Goal: Information Seeking & Learning: Learn about a topic

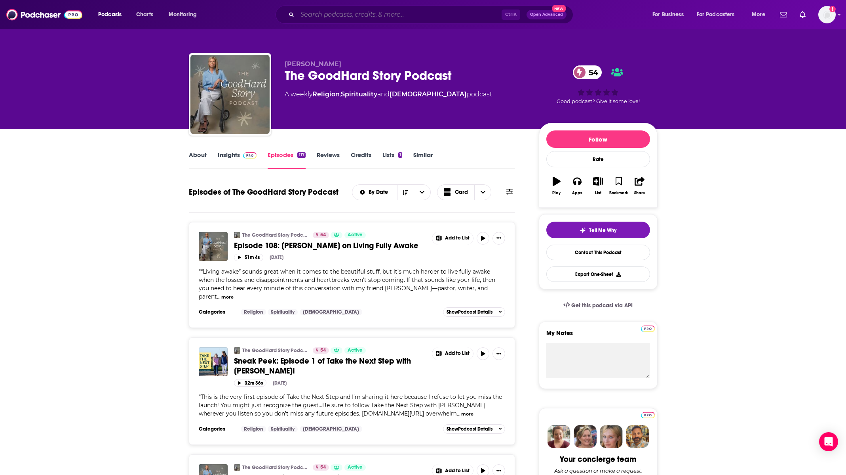
click at [439, 15] on input "Search podcasts, credits, & more..." at bounding box center [399, 14] width 204 height 13
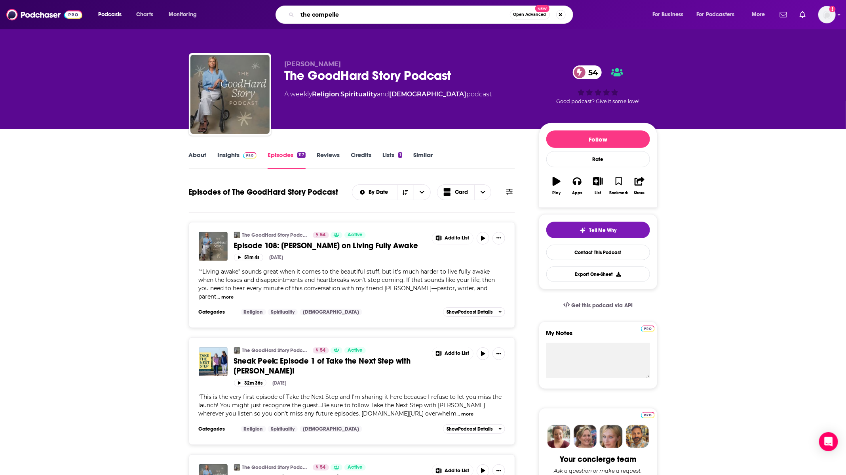
type input "the compelled"
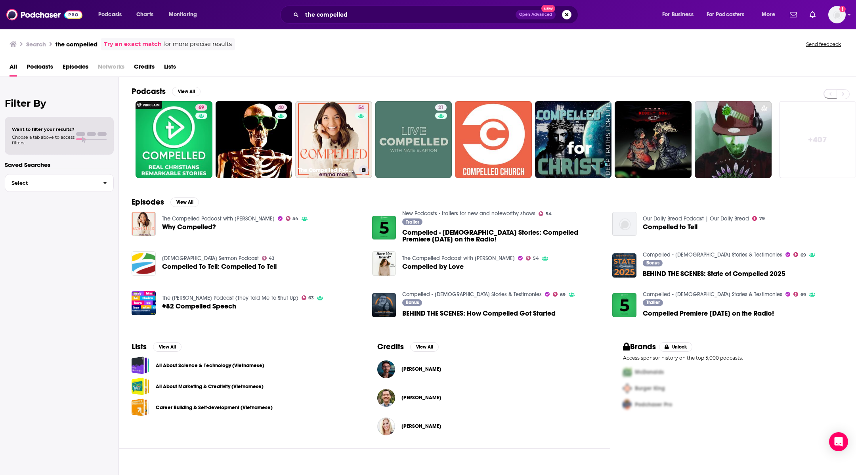
click at [321, 122] on link "54 The Compelled Podcast with [PERSON_NAME]" at bounding box center [333, 139] width 77 height 77
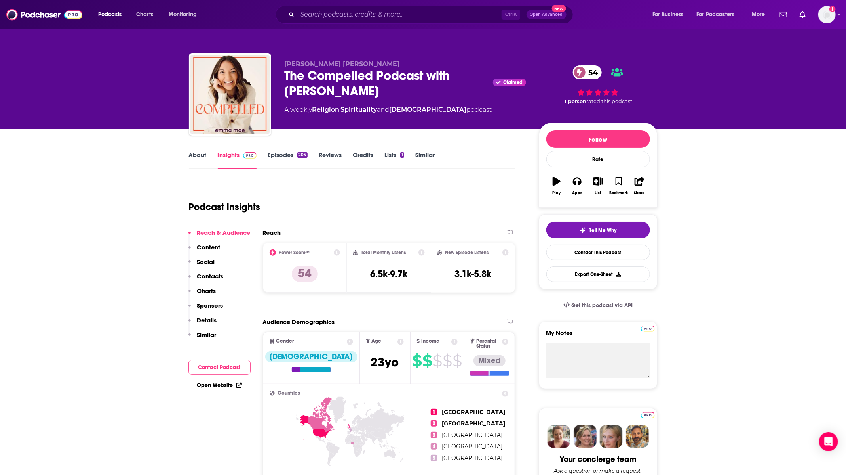
click at [268, 153] on link "Episodes 205" at bounding box center [288, 160] width 40 height 18
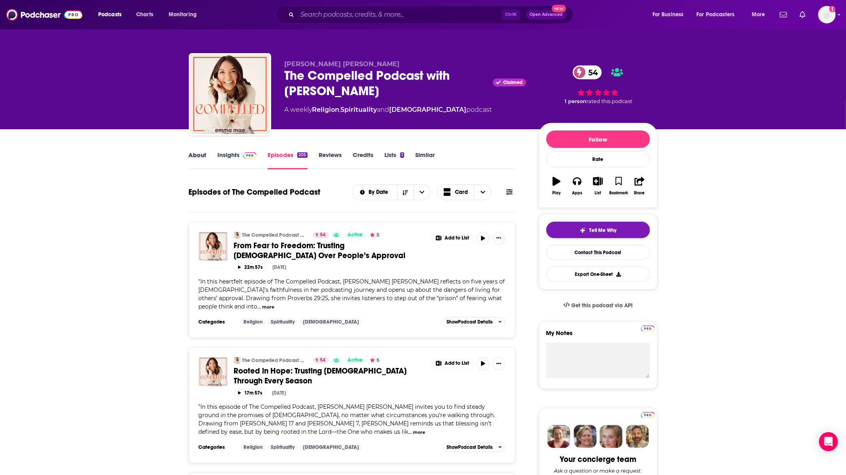
click at [216, 158] on div "About" at bounding box center [203, 160] width 29 height 18
click at [227, 154] on link "Insights" at bounding box center [237, 160] width 39 height 18
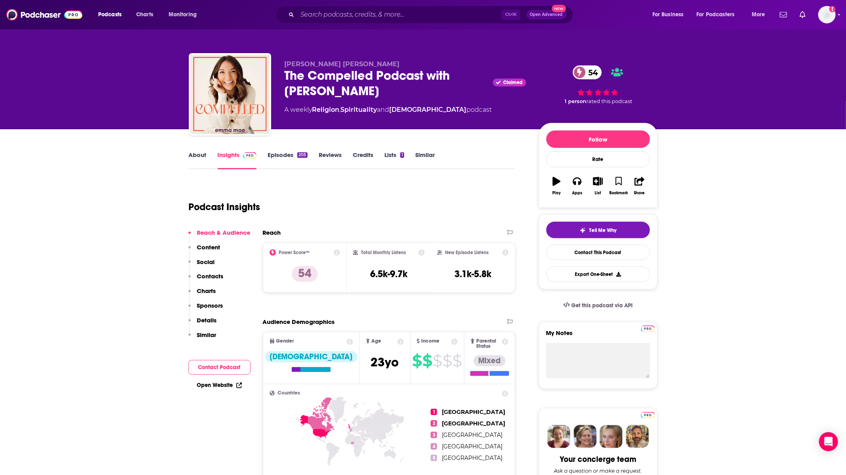
click at [204, 157] on link "About" at bounding box center [198, 160] width 18 height 18
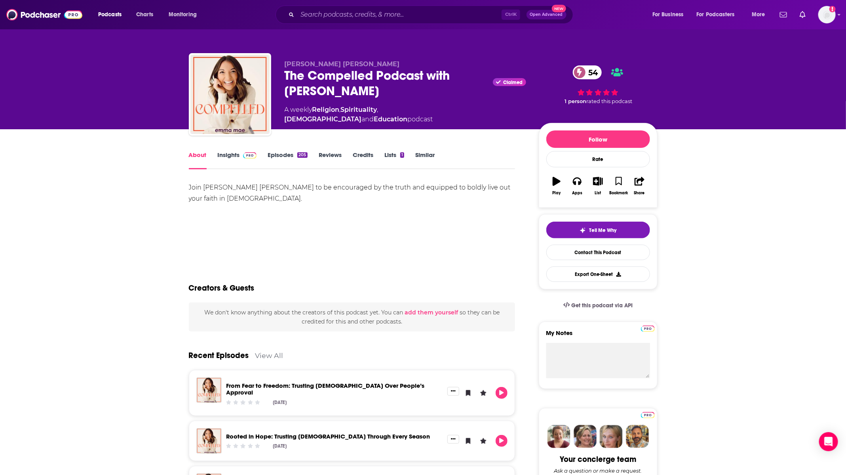
click at [278, 152] on link "Episodes 205" at bounding box center [288, 160] width 40 height 18
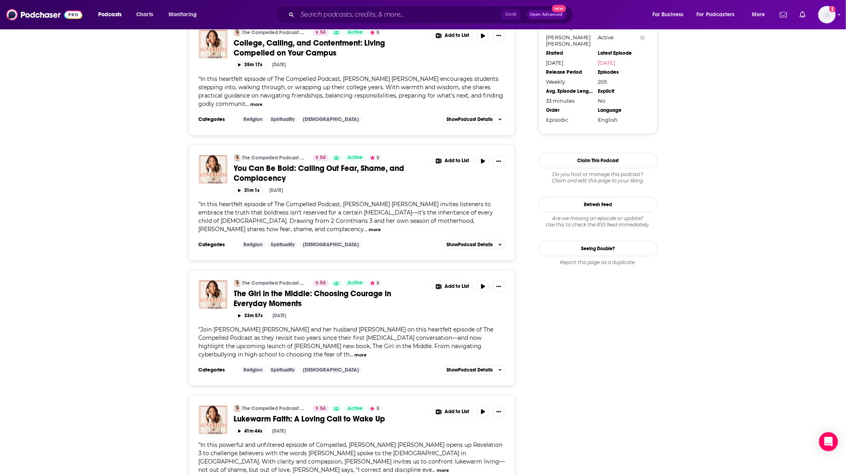
scroll to position [829, 0]
drag, startPoint x: 280, startPoint y: 227, endPoint x: 209, endPoint y: 249, distance: 73.7
click at [209, 280] on img "The Girl in the Middle: Choosing Courage in Everyday Moments" at bounding box center [213, 294] width 29 height 29
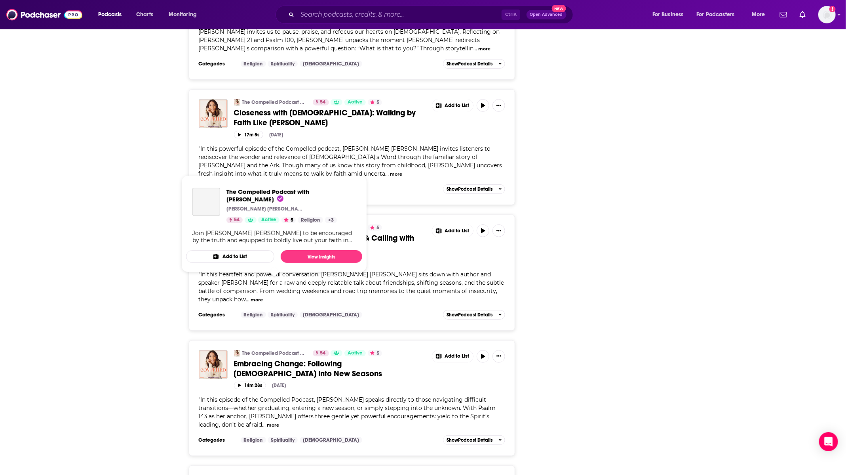
scroll to position [1741, 0]
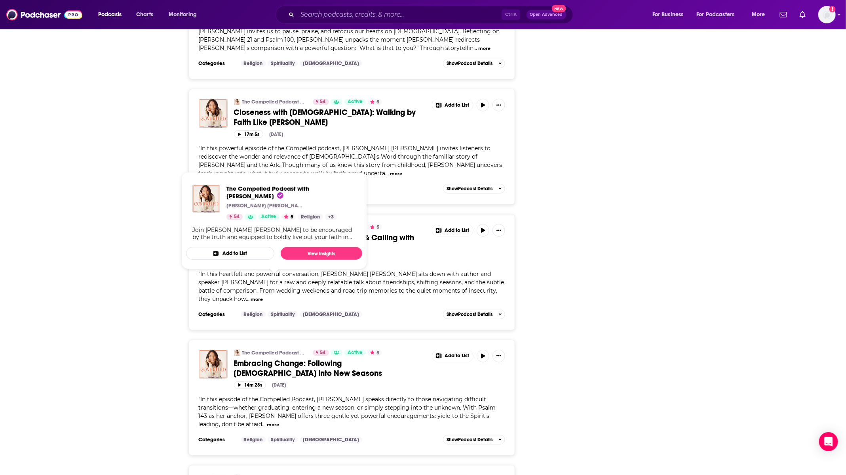
drag, startPoint x: 251, startPoint y: 275, endPoint x: 595, endPoint y: 231, distance: 347.5
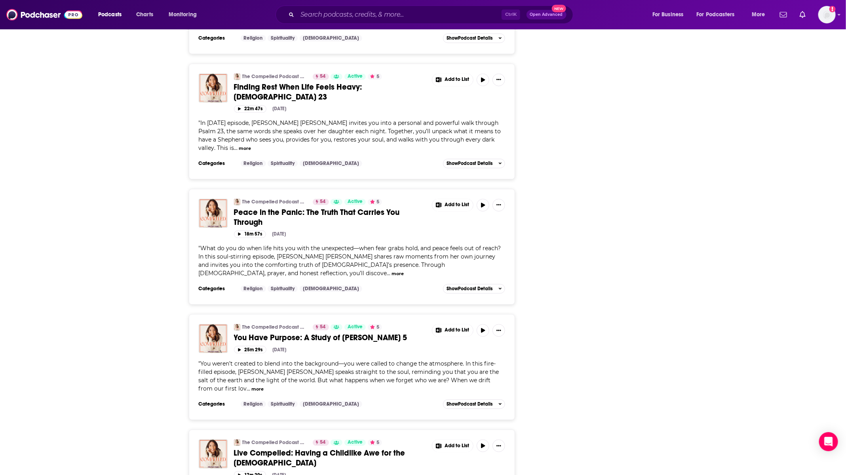
scroll to position [2743, 0]
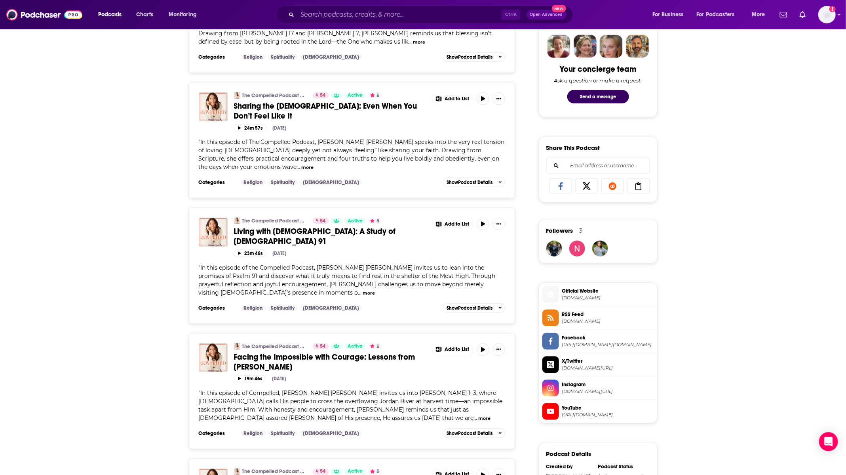
scroll to position [0, 0]
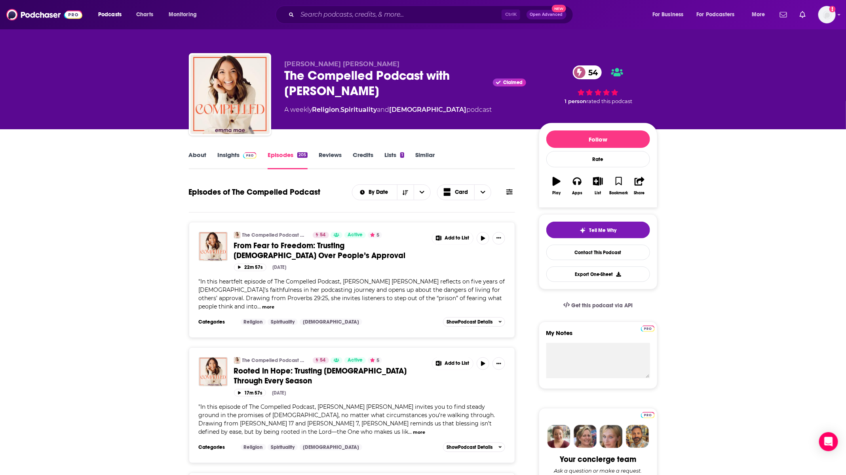
click at [236, 156] on link "Insights" at bounding box center [237, 160] width 39 height 18
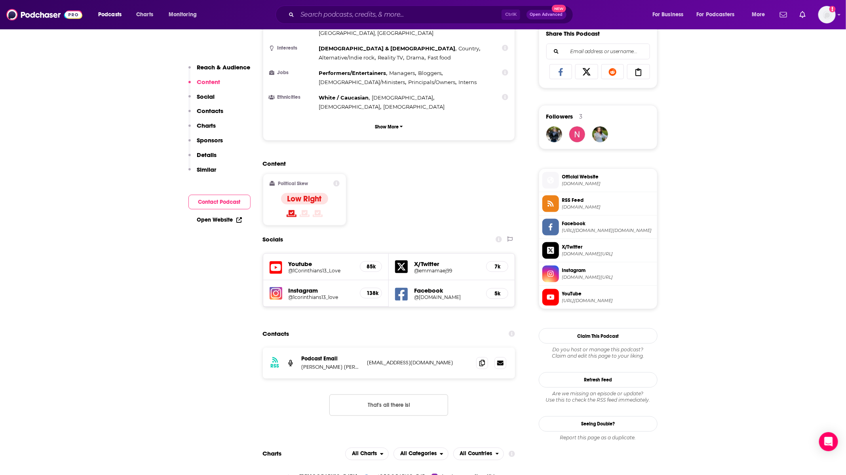
scroll to position [504, 0]
click at [477, 357] on div at bounding box center [492, 363] width 30 height 12
click at [481, 357] on span at bounding box center [483, 363] width 12 height 12
